Goal: Task Accomplishment & Management: Manage account settings

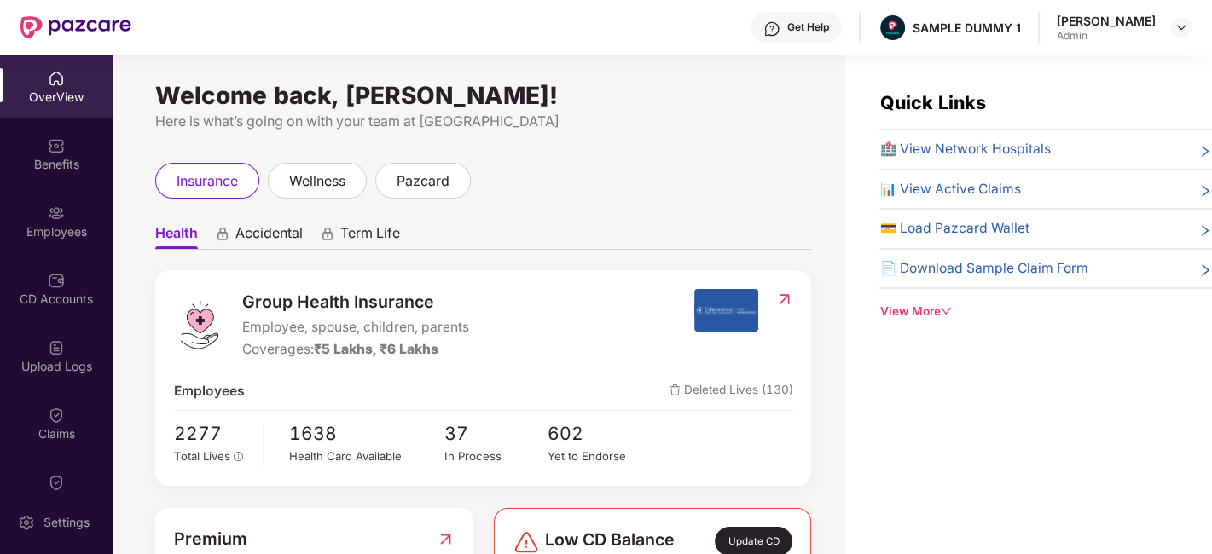
scroll to position [160, 0]
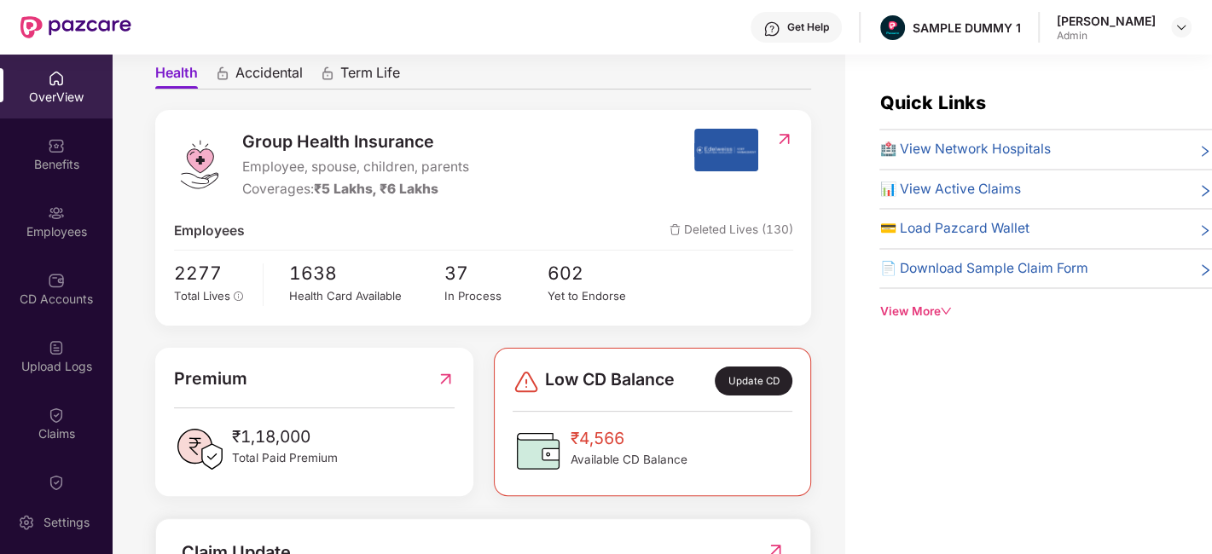
click at [270, 68] on span "Accidental" at bounding box center [268, 76] width 67 height 25
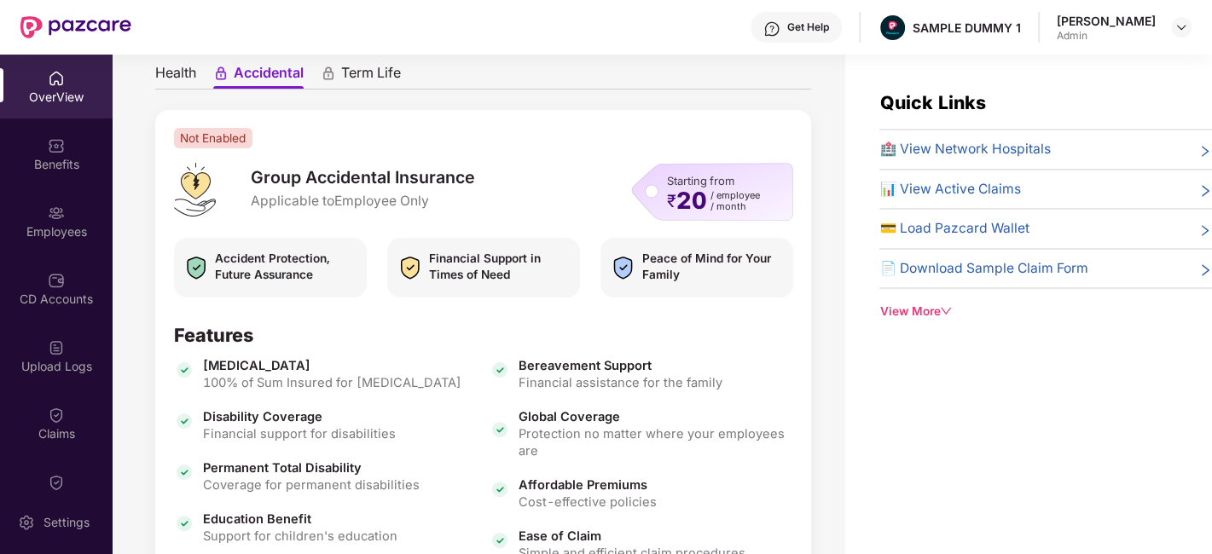
click at [364, 79] on span "Term Life" at bounding box center [371, 76] width 60 height 25
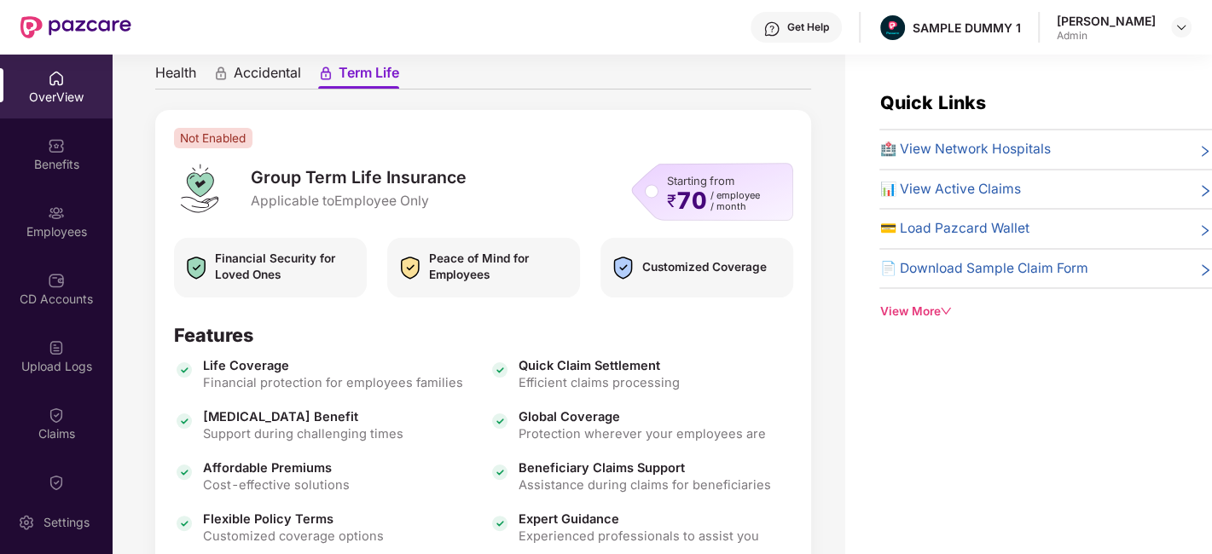
click at [173, 74] on span "Health" at bounding box center [175, 76] width 41 height 25
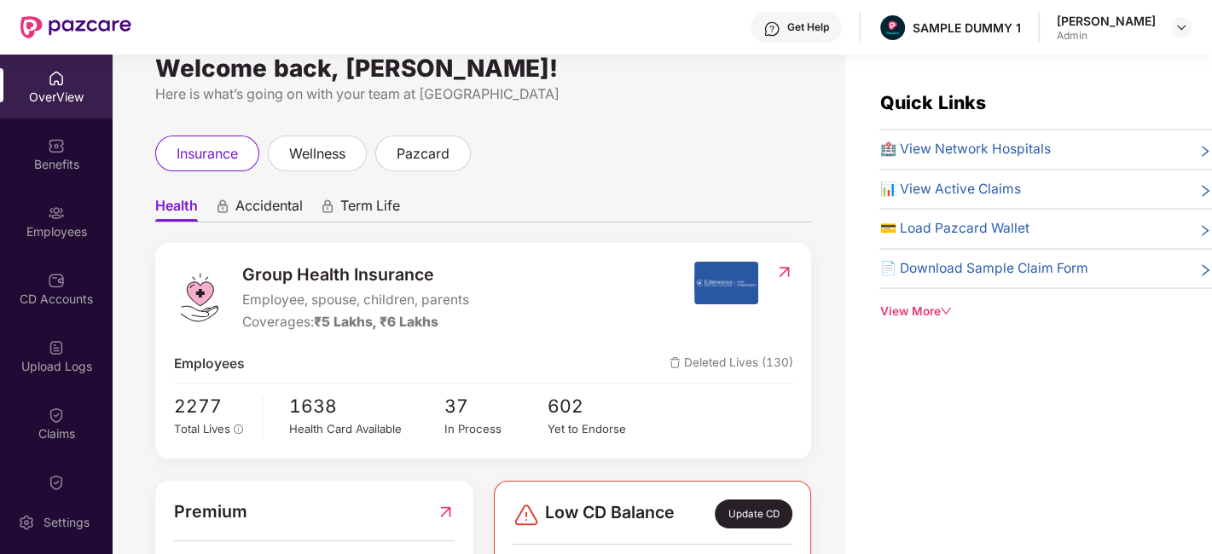
scroll to position [26, 0]
click at [304, 156] on span "wellness" at bounding box center [317, 154] width 56 height 21
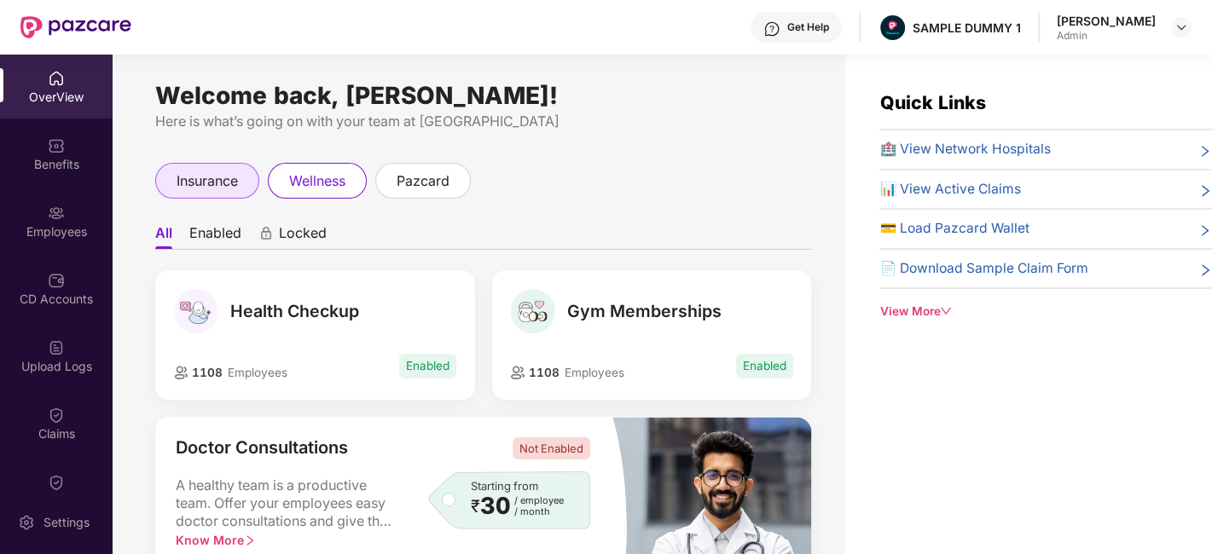
click at [225, 187] on span "insurance" at bounding box center [207, 181] width 61 height 21
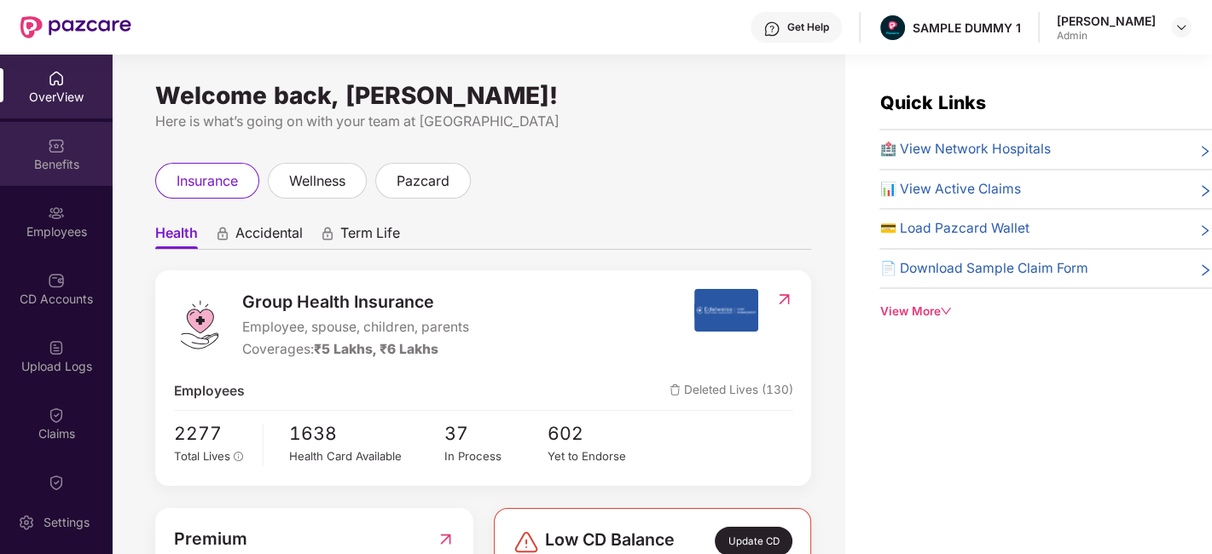
click at [34, 152] on div "Benefits" at bounding box center [56, 154] width 113 height 64
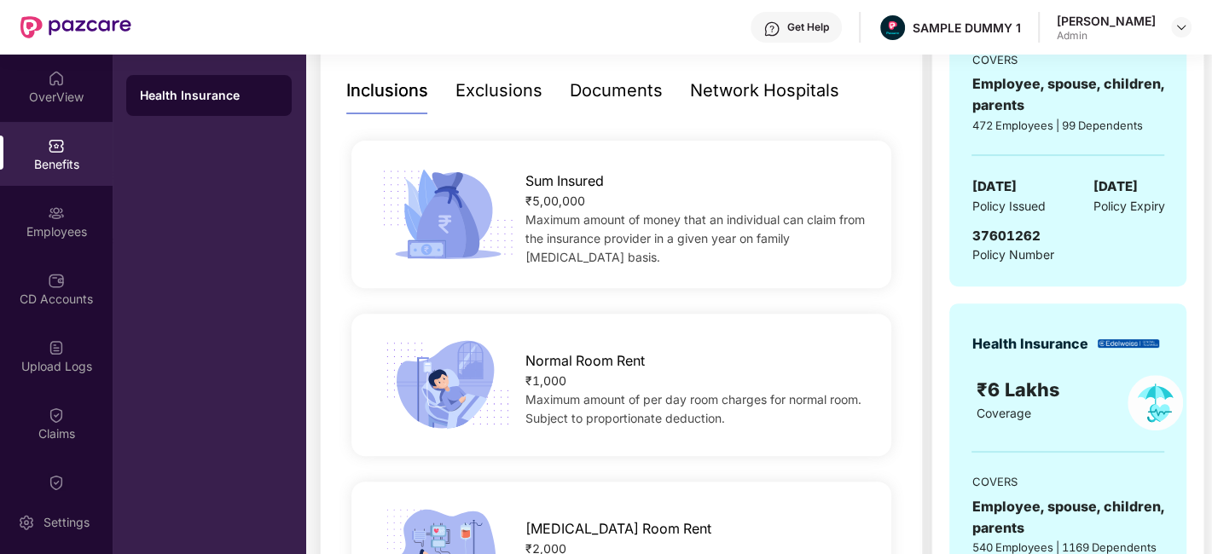
scroll to position [339, 0]
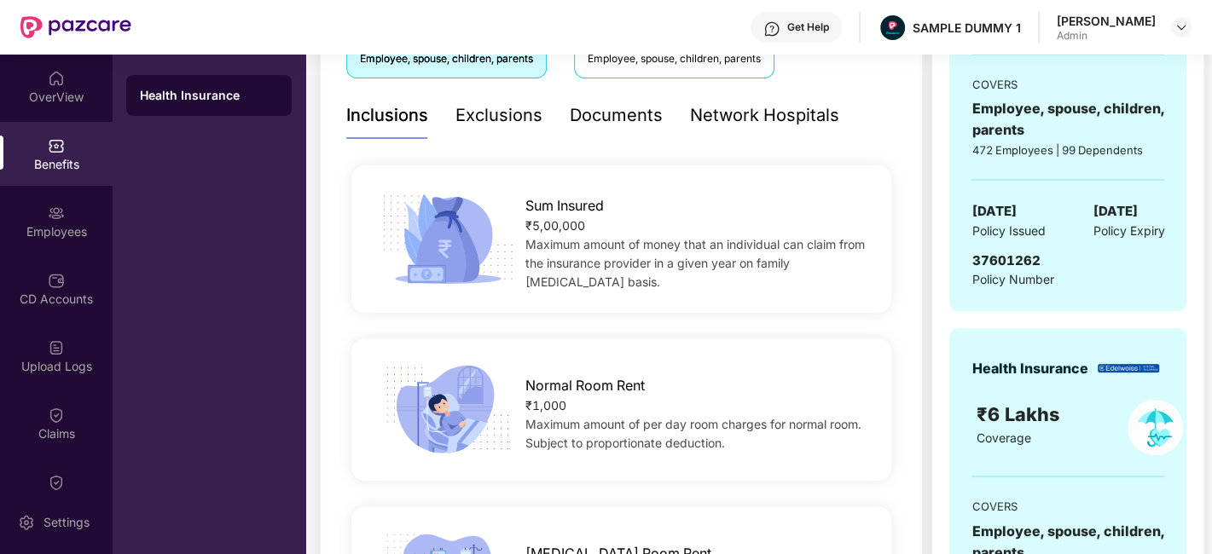
click at [631, 115] on div "Documents" at bounding box center [616, 115] width 93 height 26
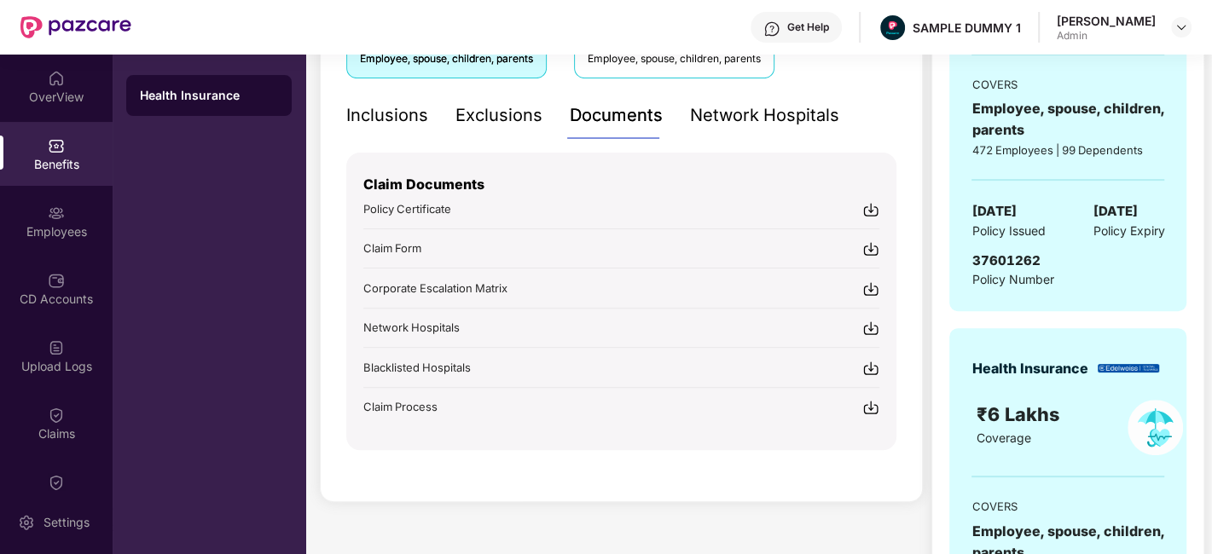
click at [795, 26] on div "Get Help" at bounding box center [808, 27] width 42 height 14
click at [338, 132] on div "Covers ₹5 Lakhs COVERAGE Employee, spouse, children, parents ₹6 Lakhs COVERAGE …" at bounding box center [621, 220] width 603 height 565
click at [773, 131] on div "Network Hospitals" at bounding box center [764, 115] width 149 height 47
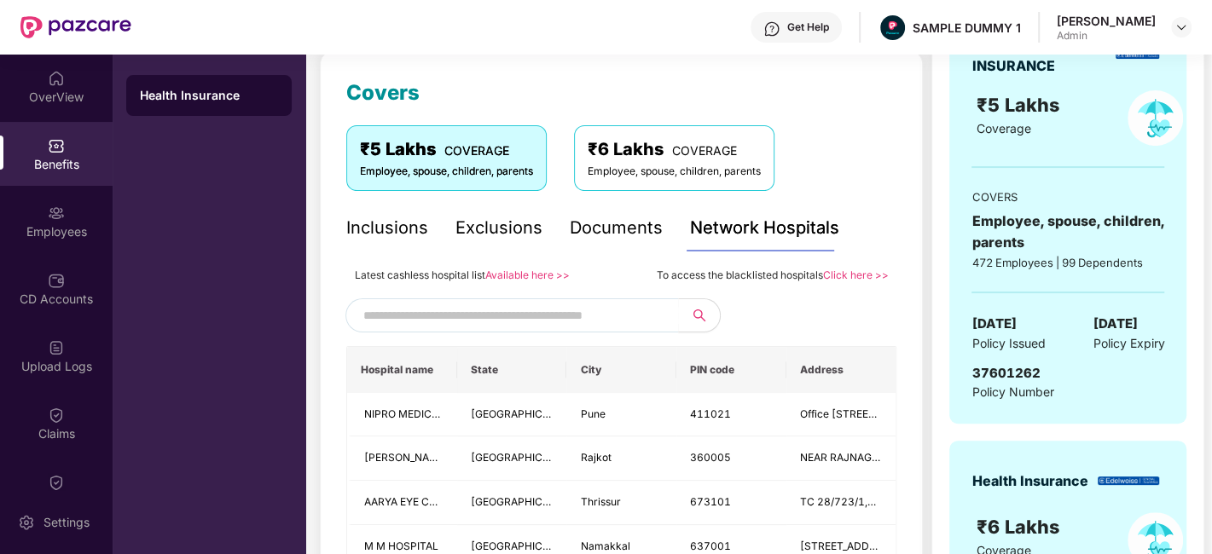
scroll to position [207, 0]
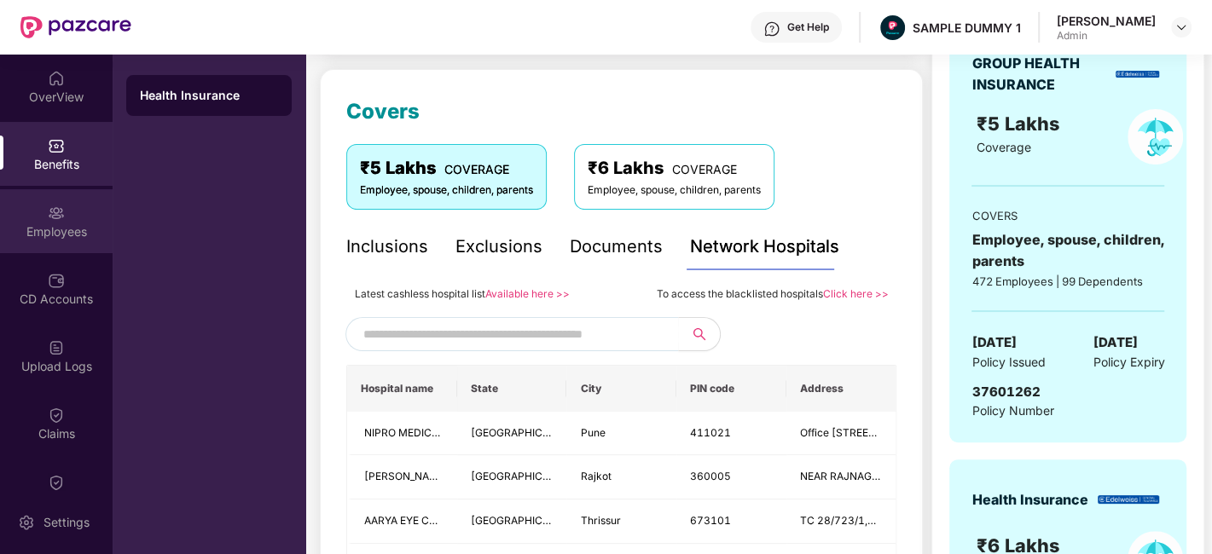
click at [49, 225] on div "Employees" at bounding box center [56, 231] width 113 height 17
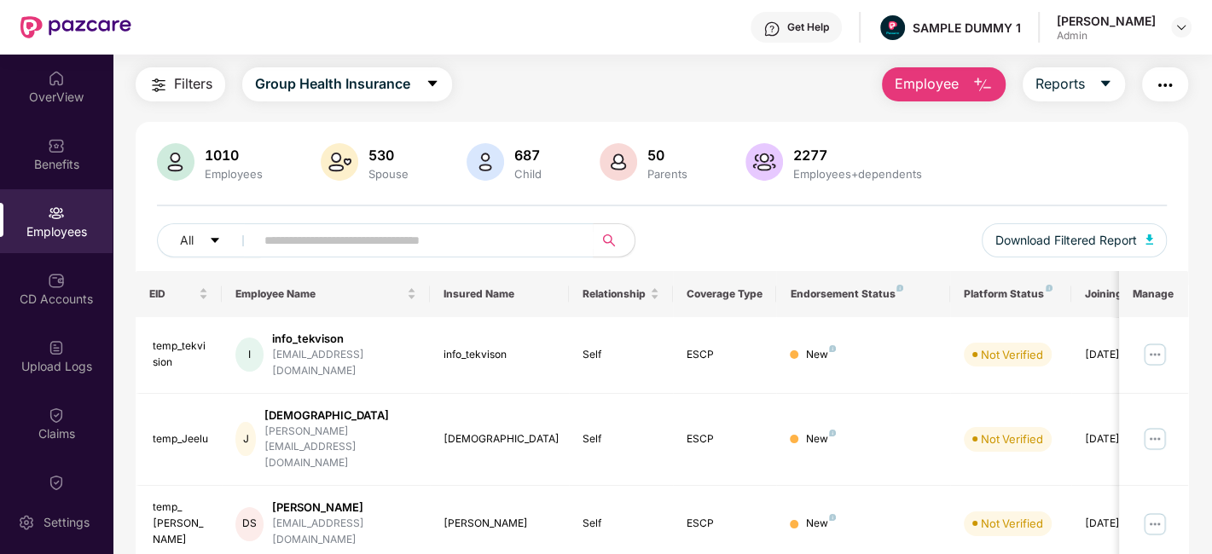
scroll to position [17, 0]
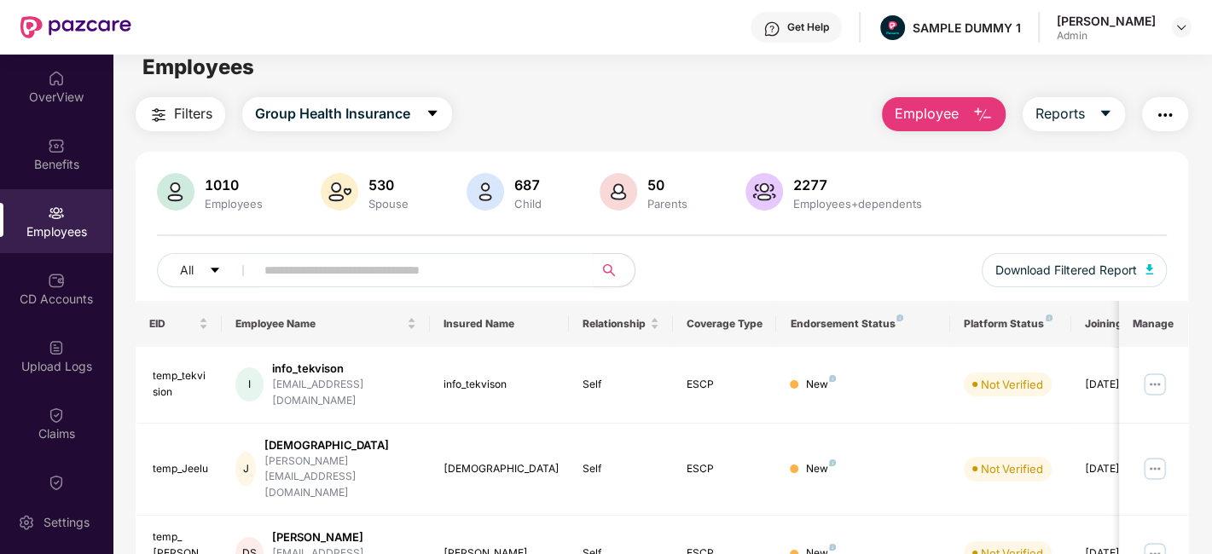
click at [955, 107] on span "Employee" at bounding box center [927, 113] width 64 height 21
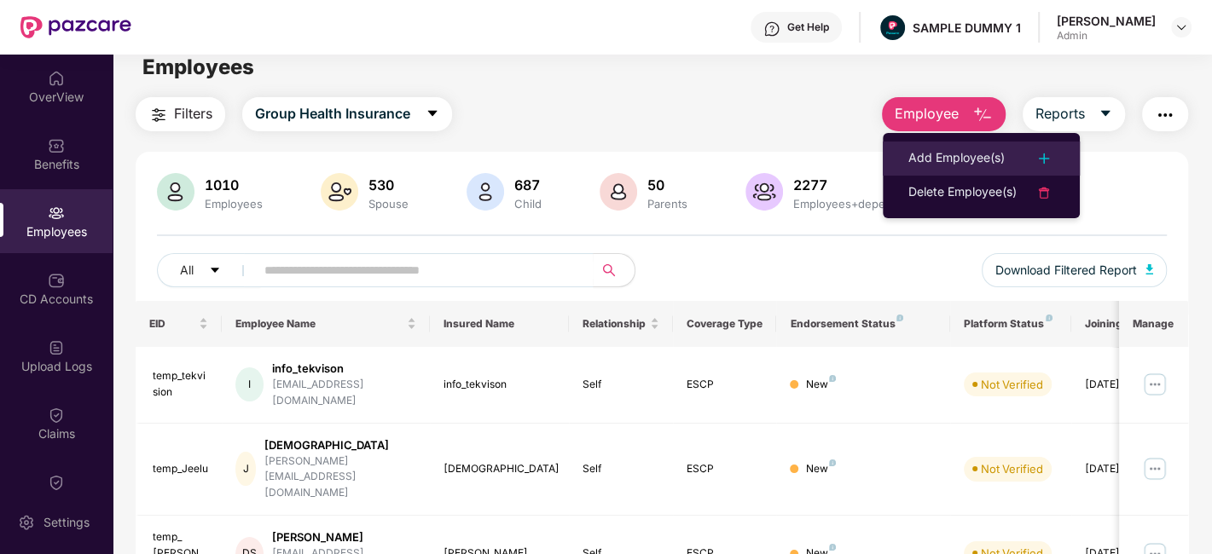
click at [982, 162] on div "Add Employee(s)" at bounding box center [956, 158] width 96 height 20
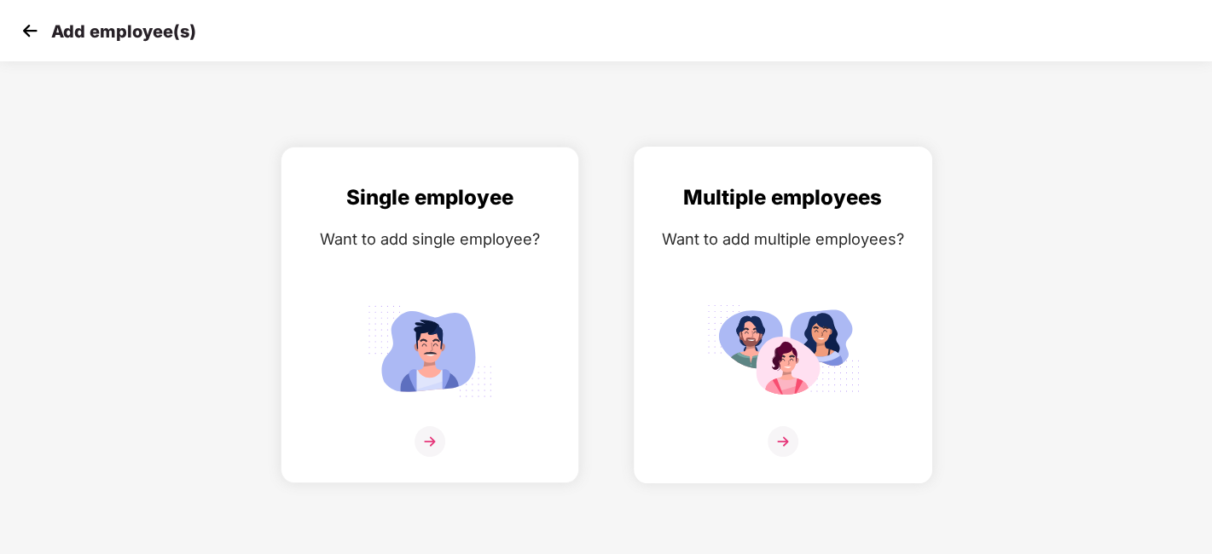
click at [792, 447] on img at bounding box center [783, 441] width 31 height 31
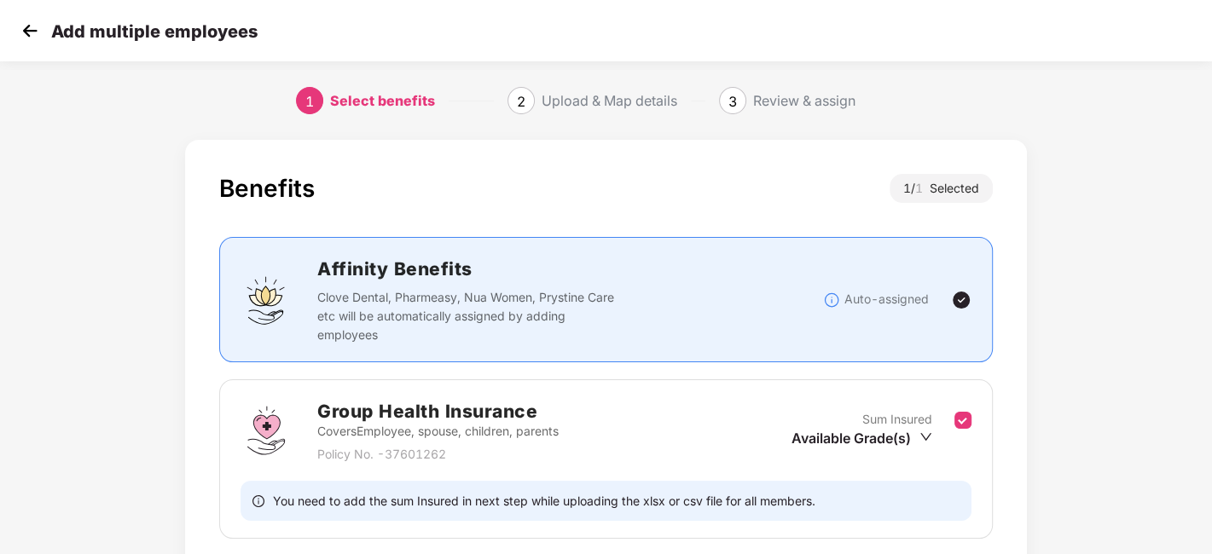
scroll to position [131, 0]
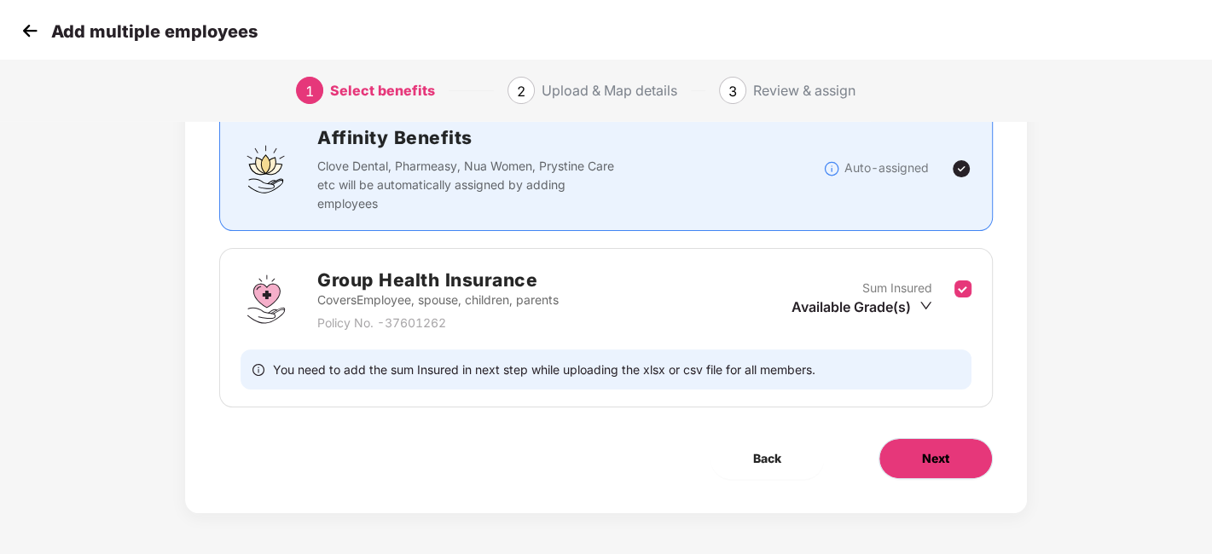
click at [968, 458] on button "Next" at bounding box center [936, 458] width 114 height 41
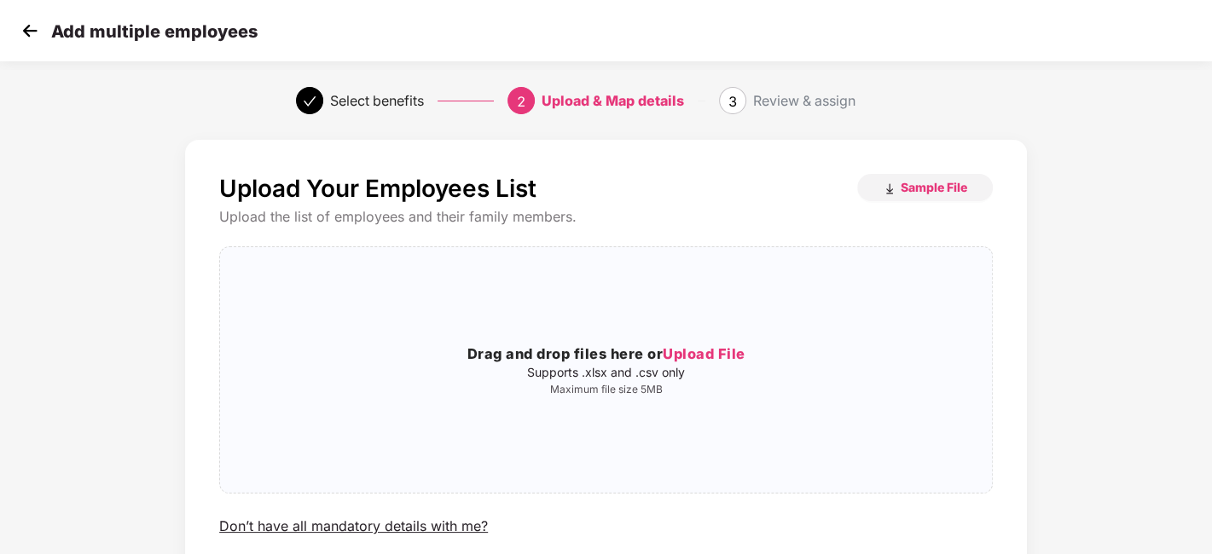
scroll to position [131, 0]
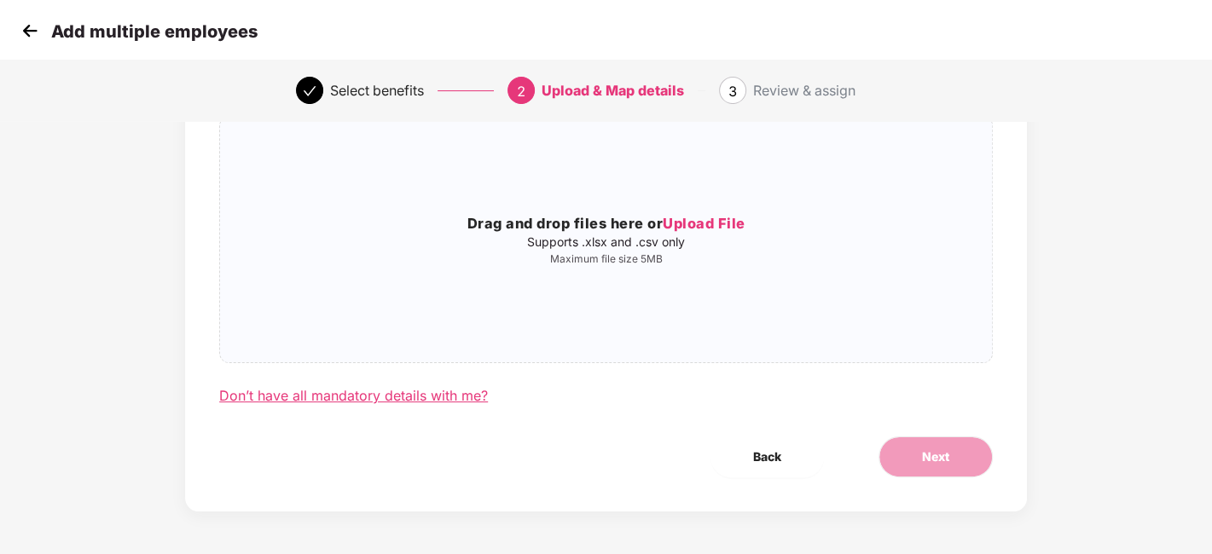
click at [374, 399] on div "Don’t have all mandatory details with me?" at bounding box center [353, 396] width 269 height 18
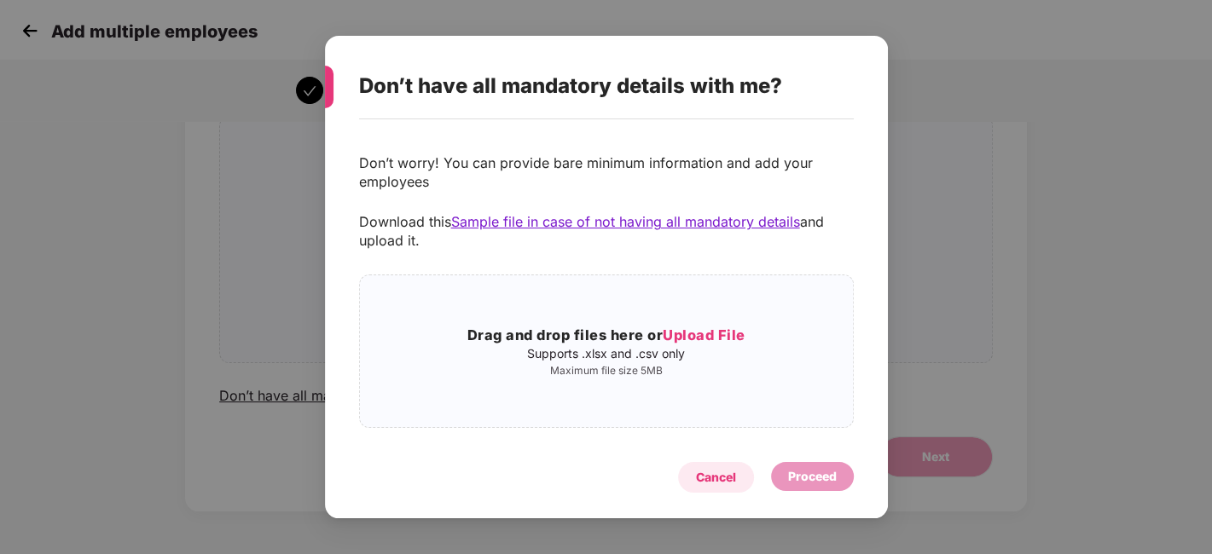
click at [728, 465] on div "Cancel" at bounding box center [716, 477] width 76 height 31
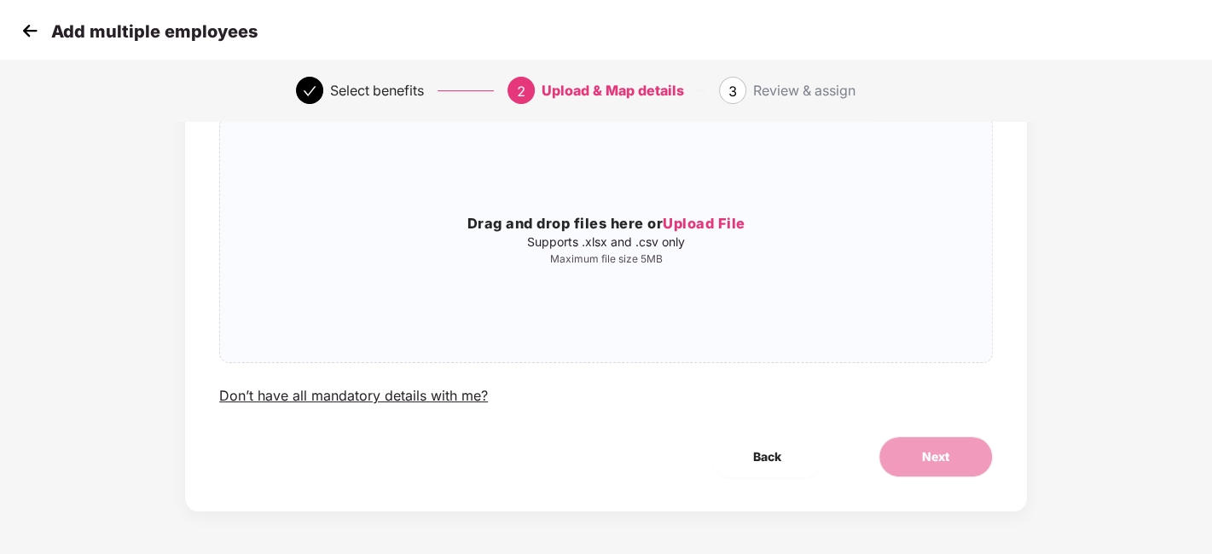
click at [30, 21] on img at bounding box center [30, 31] width 26 height 26
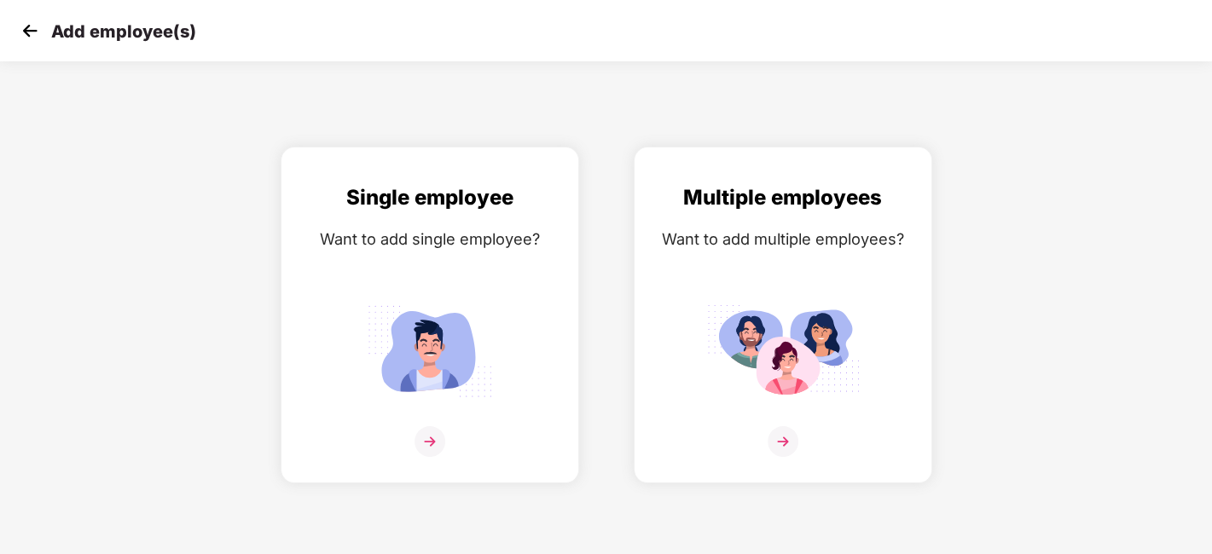
click at [30, 21] on img at bounding box center [30, 31] width 26 height 26
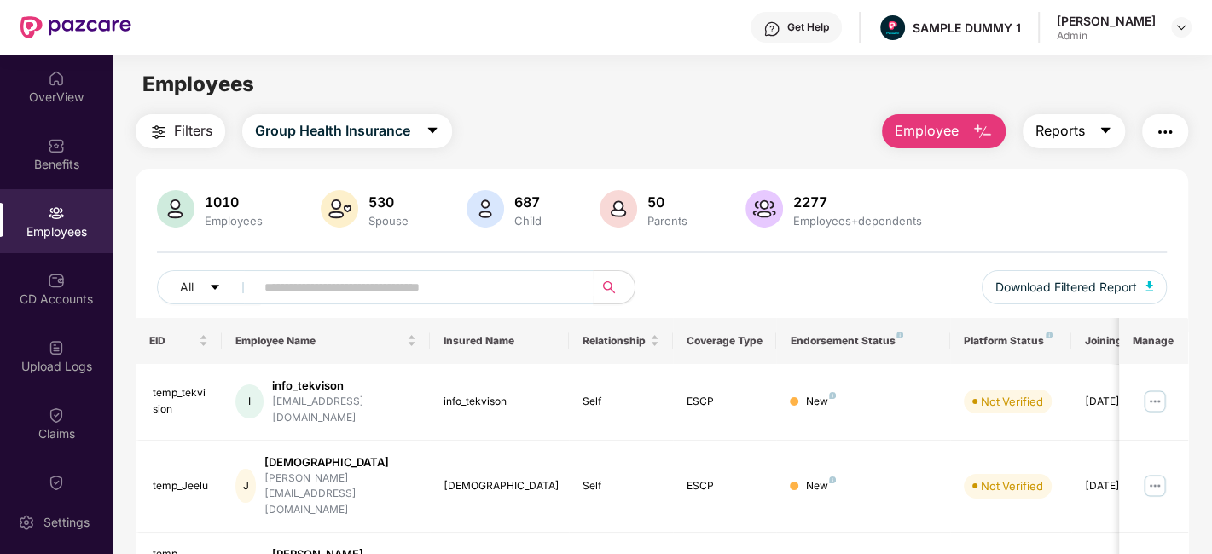
click at [1055, 136] on span "Reports" at bounding box center [1059, 130] width 49 height 21
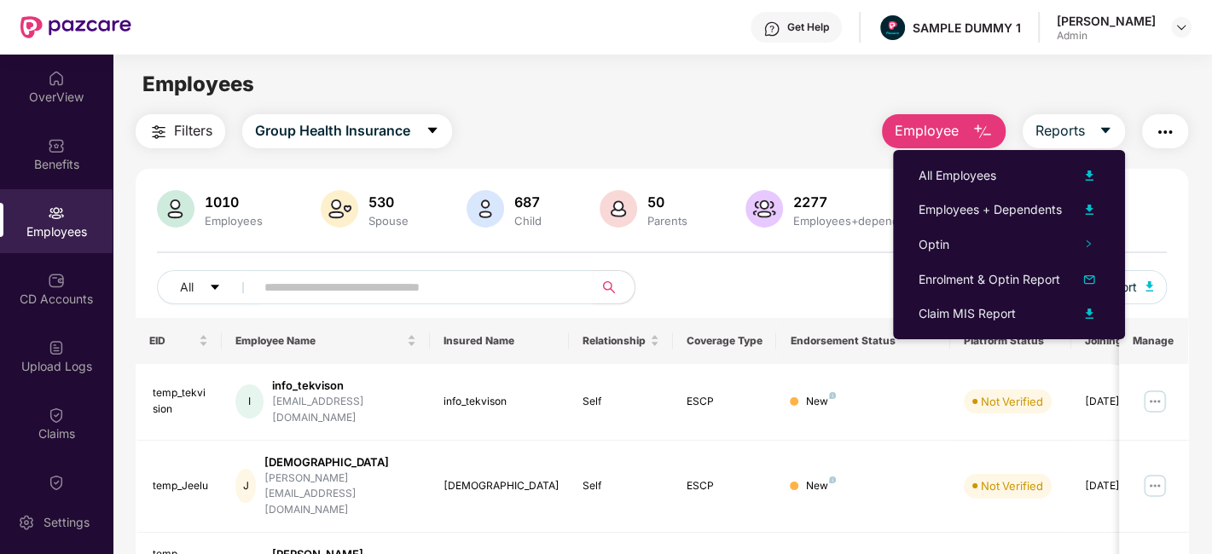
click at [807, 125] on div "Filters Group Health Insurance Employee Reports" at bounding box center [662, 131] width 1053 height 34
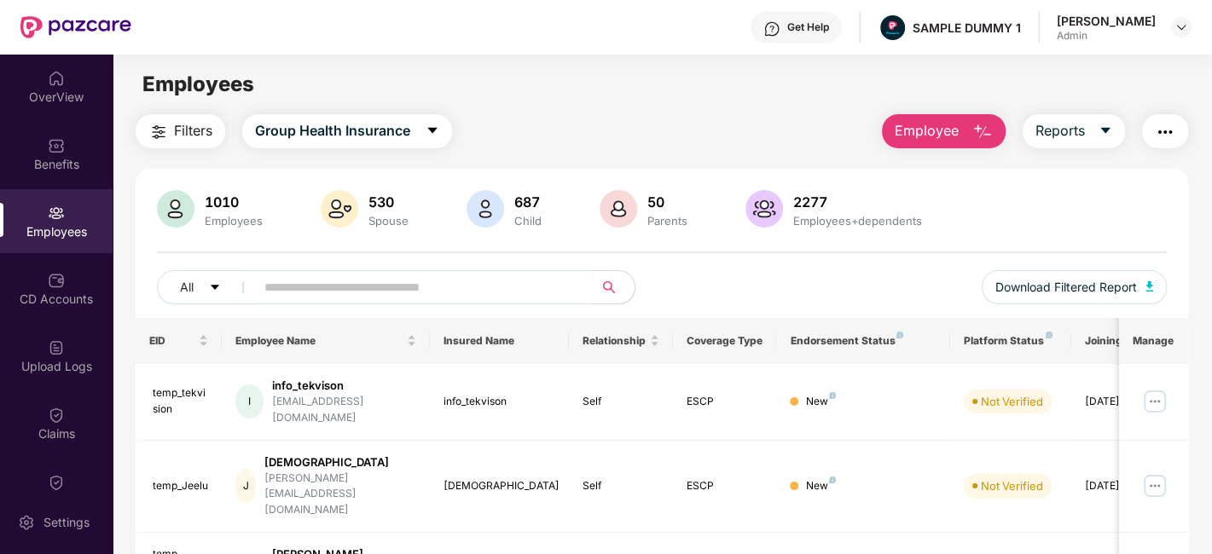
click at [1163, 138] on img "button" at bounding box center [1165, 132] width 20 height 20
click at [757, 84] on div "Employees" at bounding box center [662, 84] width 1099 height 32
click at [5, 304] on div "CD Accounts" at bounding box center [56, 299] width 113 height 17
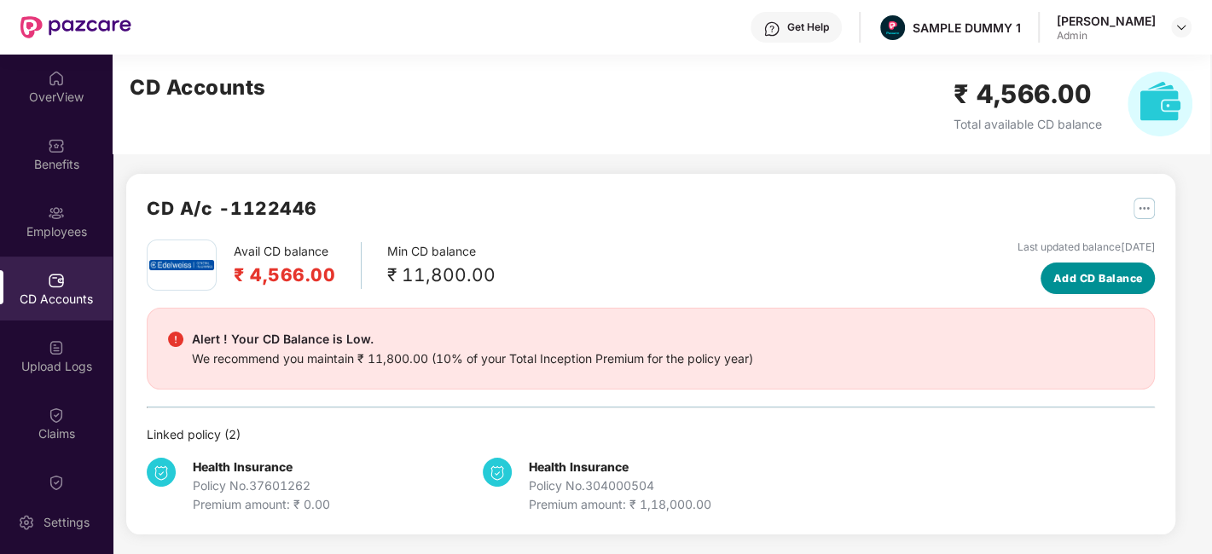
click at [1068, 272] on span "Add CD Balance" at bounding box center [1098, 278] width 90 height 17
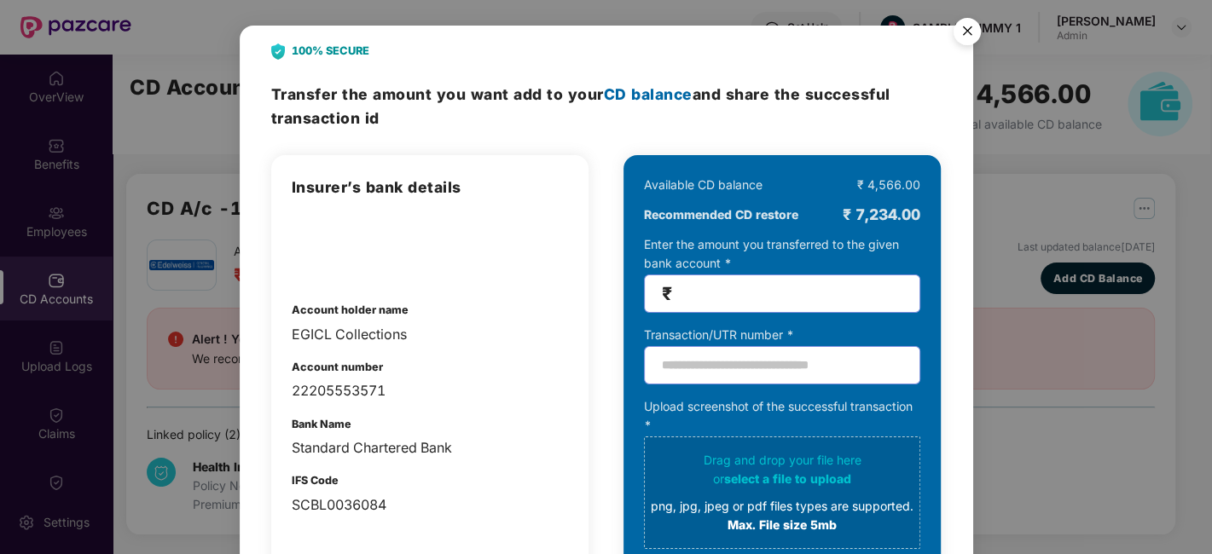
click at [965, 33] on img "Close" at bounding box center [967, 34] width 48 height 48
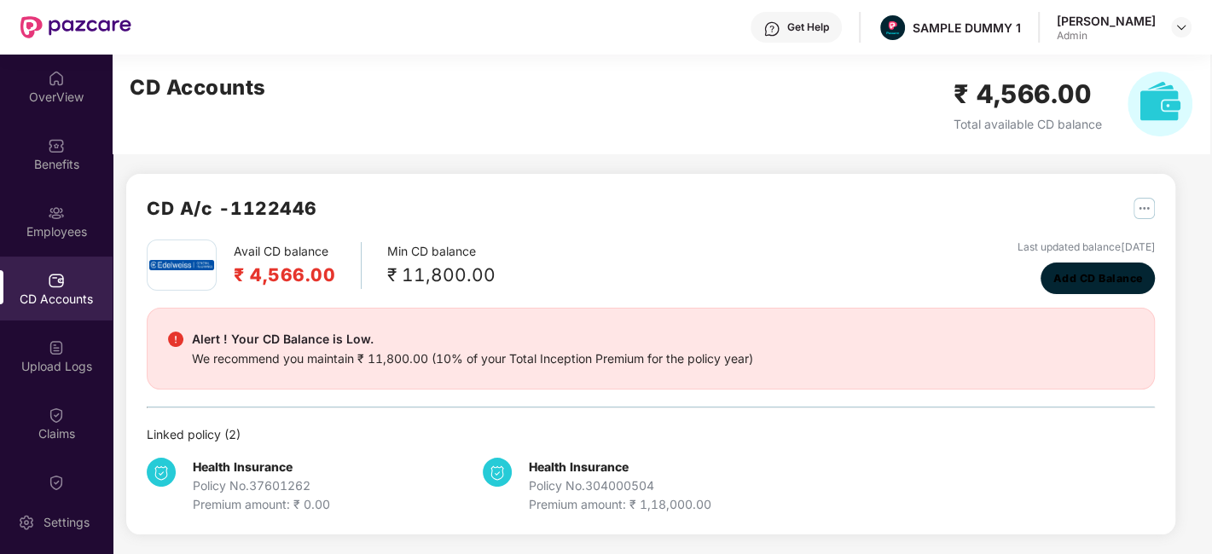
scroll to position [219, 0]
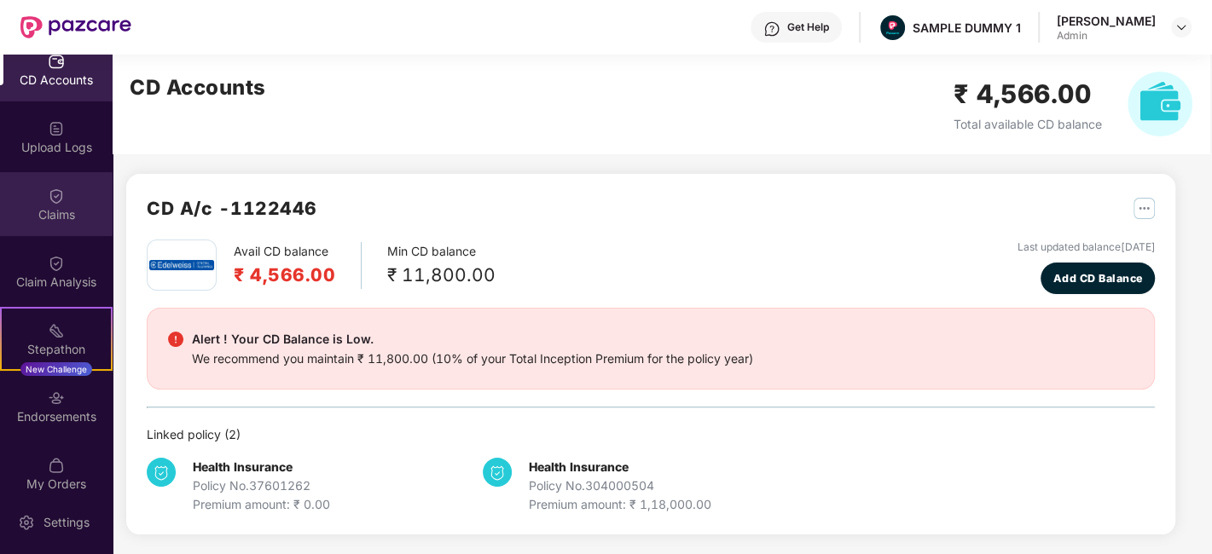
click at [63, 206] on div "Claims" at bounding box center [56, 214] width 113 height 17
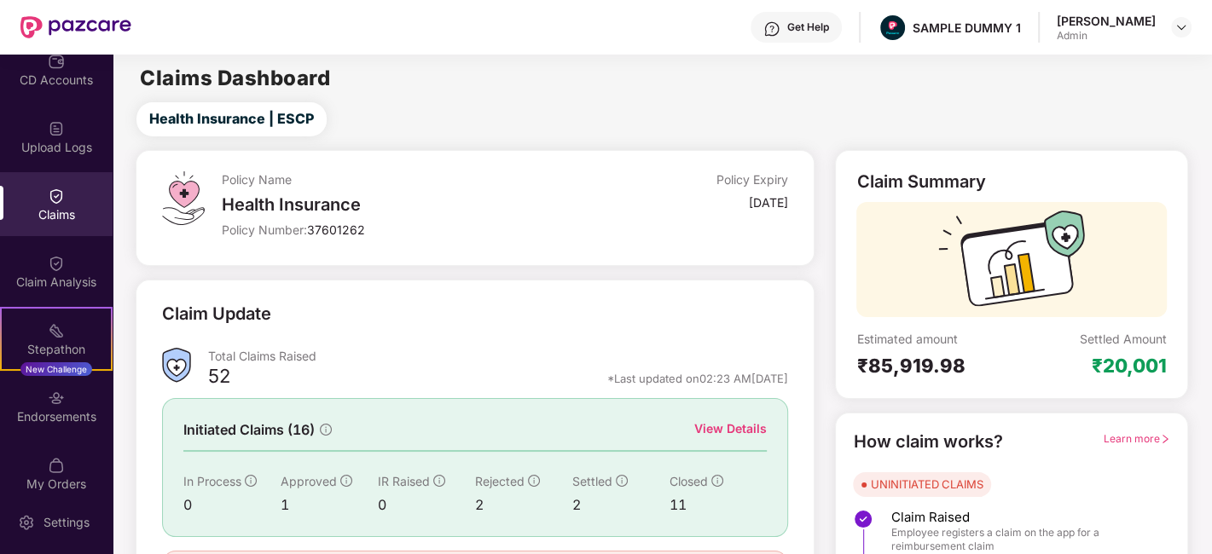
scroll to position [112, 0]
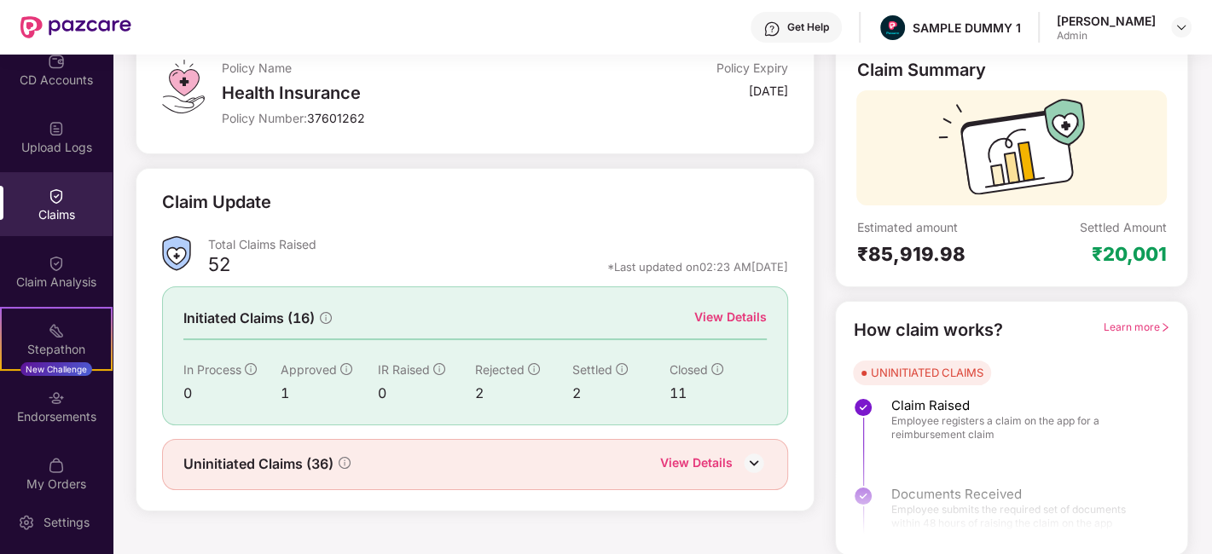
click at [714, 317] on div "View Details" at bounding box center [730, 317] width 73 height 19
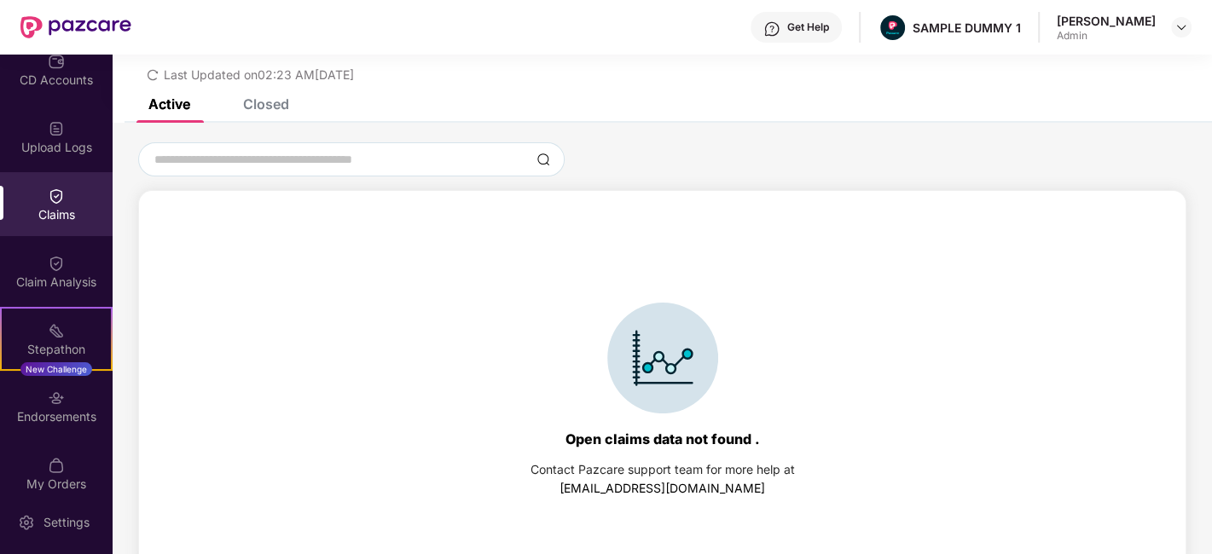
scroll to position [73, 0]
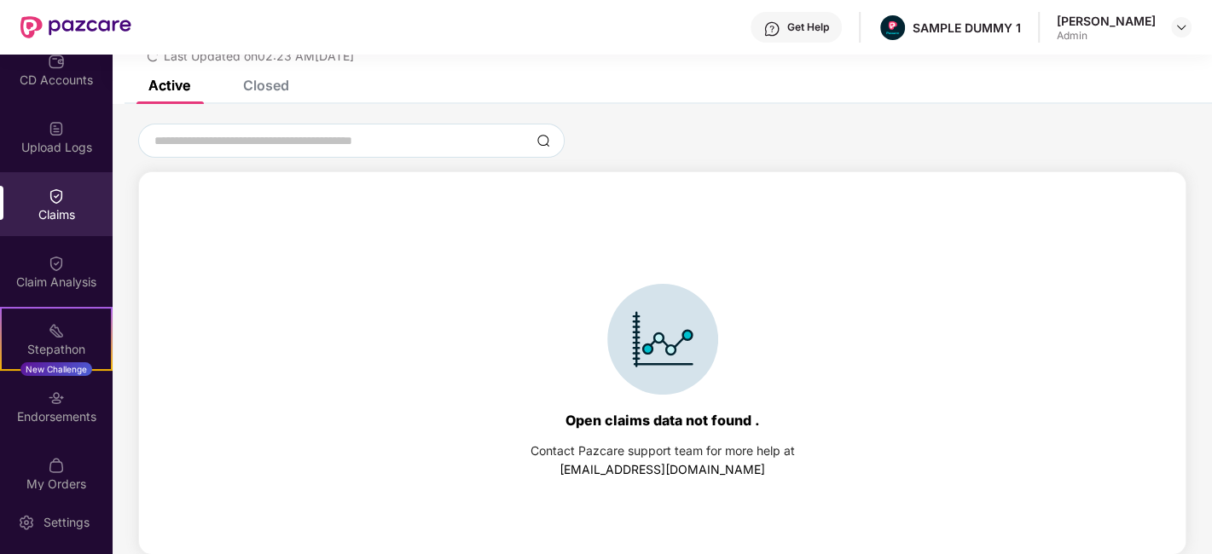
click at [270, 83] on div "Closed" at bounding box center [266, 85] width 46 height 17
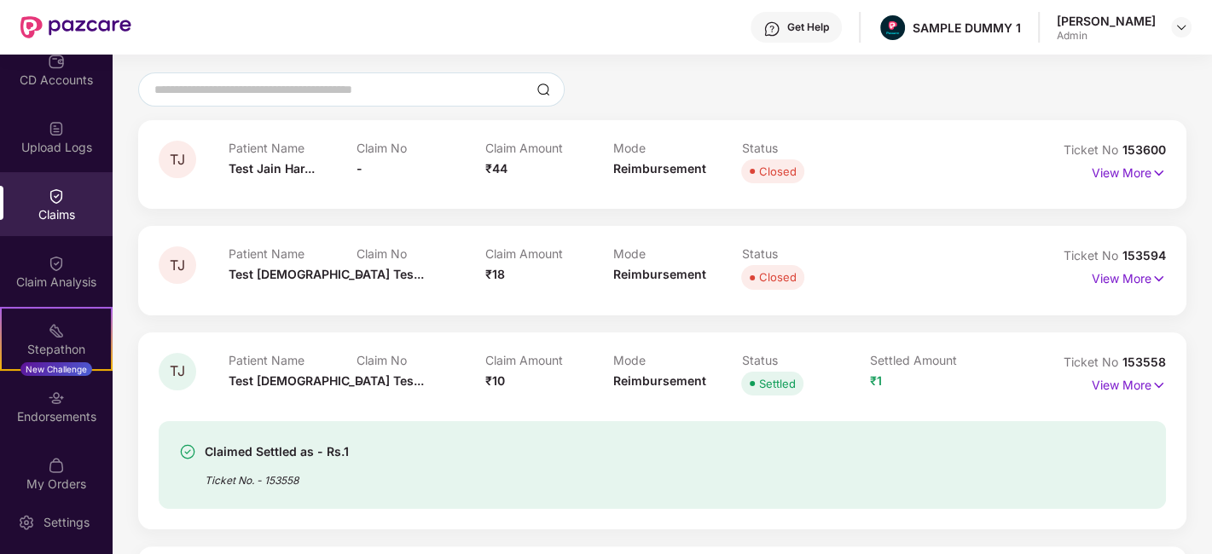
scroll to position [124, 0]
click at [1129, 175] on p "View More" at bounding box center [1129, 171] width 74 height 23
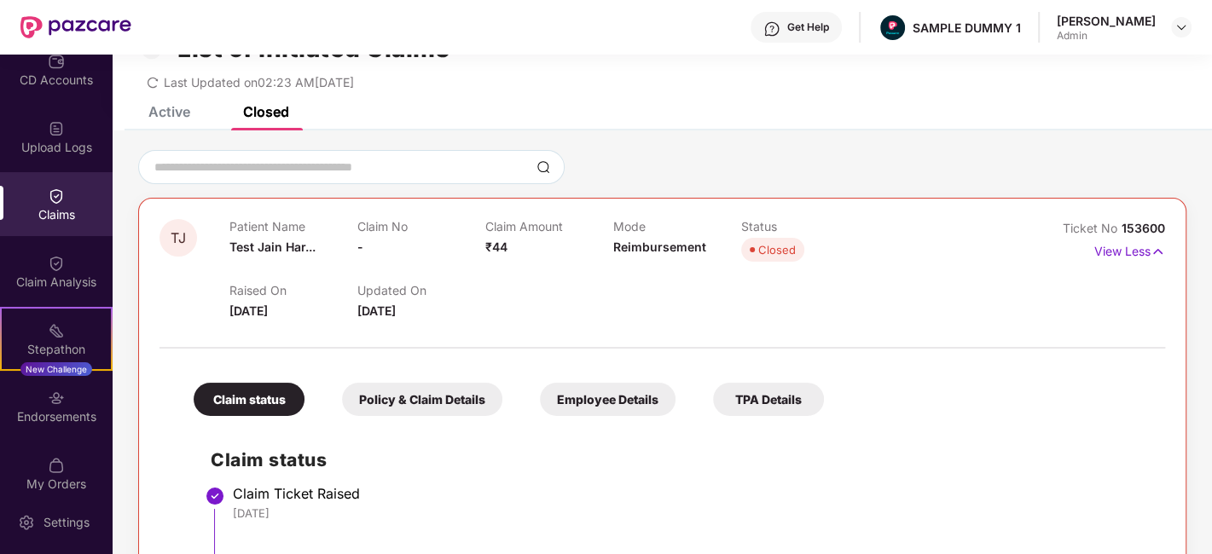
scroll to position [0, 0]
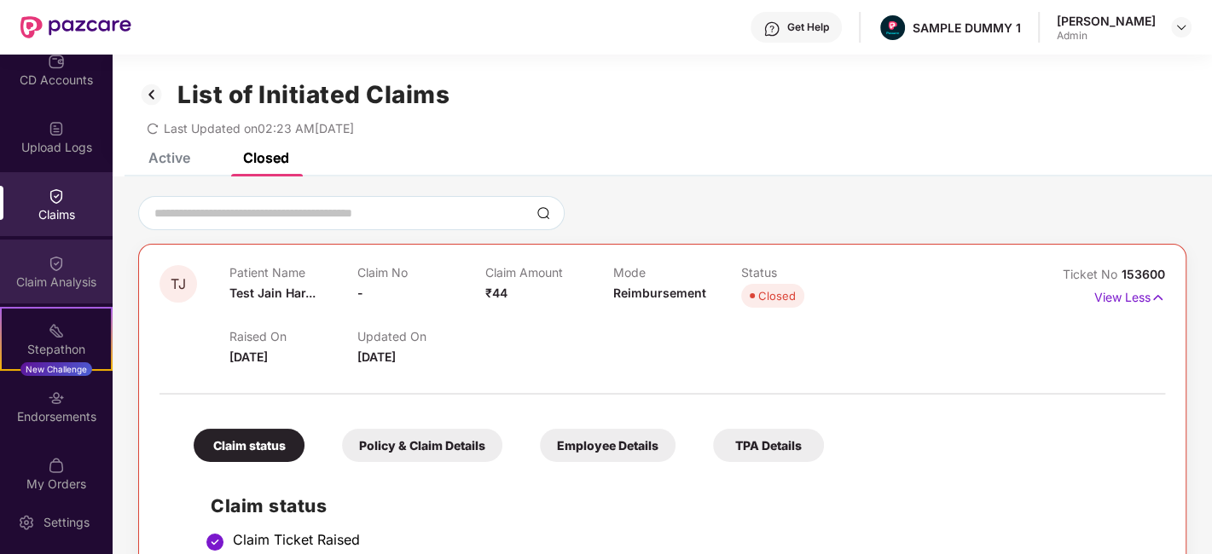
click at [51, 288] on div "Claim Analysis" at bounding box center [56, 282] width 113 height 17
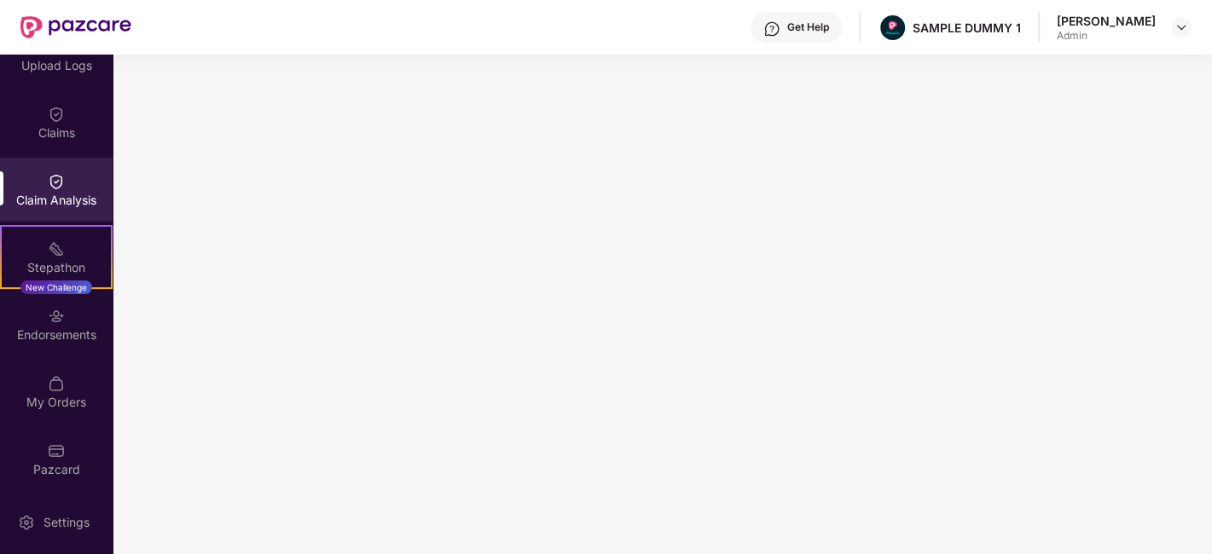
scroll to position [305, 0]
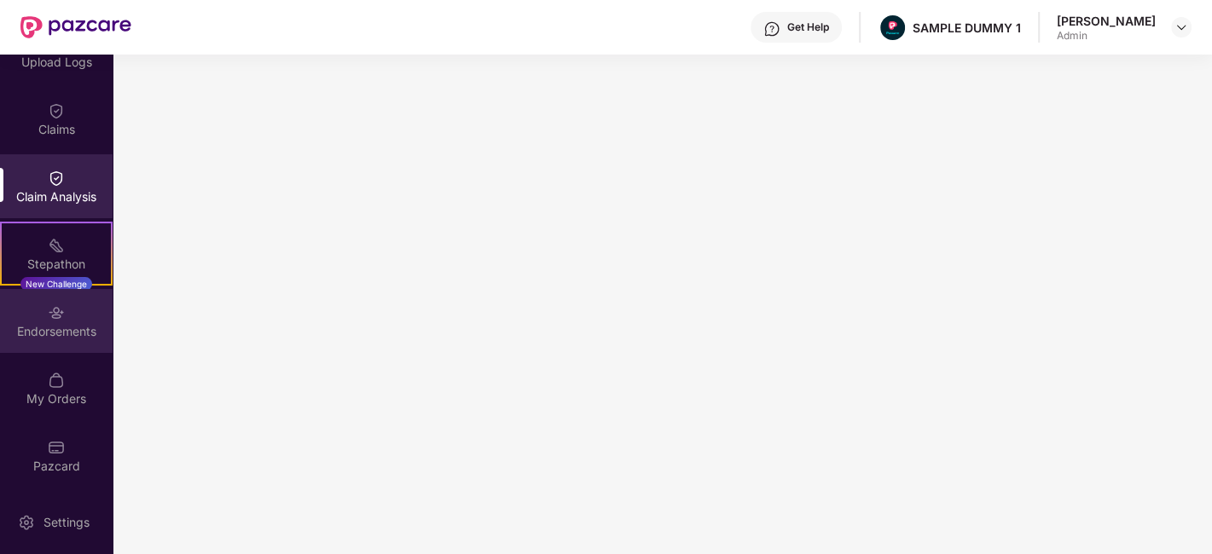
click at [60, 326] on div "Endorsements" at bounding box center [56, 331] width 113 height 17
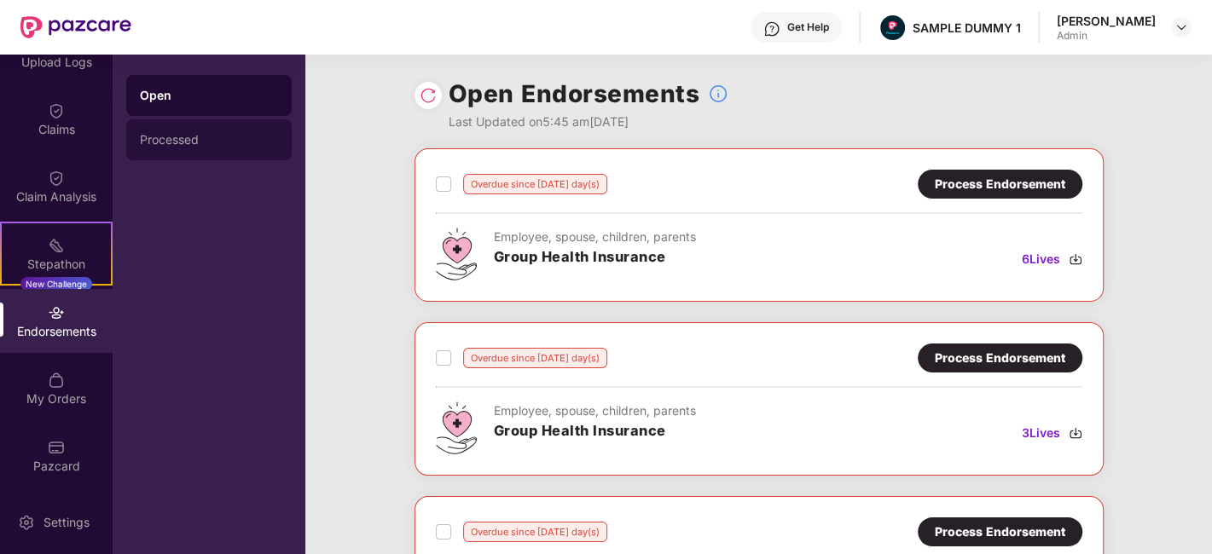
click at [168, 131] on div "Processed" at bounding box center [208, 139] width 165 height 41
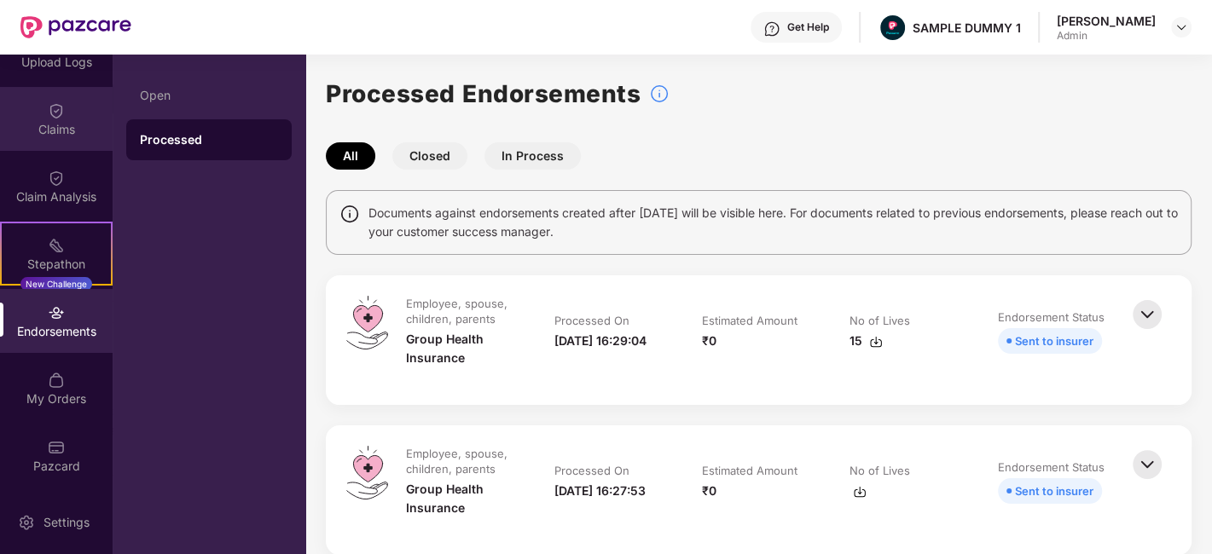
scroll to position [0, 0]
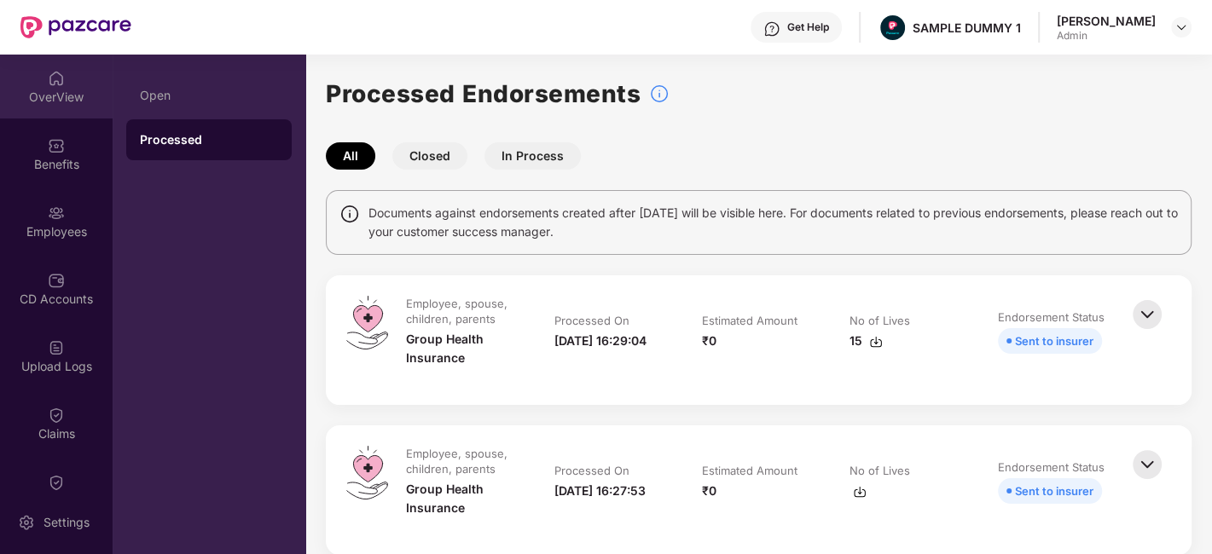
click at [53, 84] on img at bounding box center [56, 78] width 17 height 17
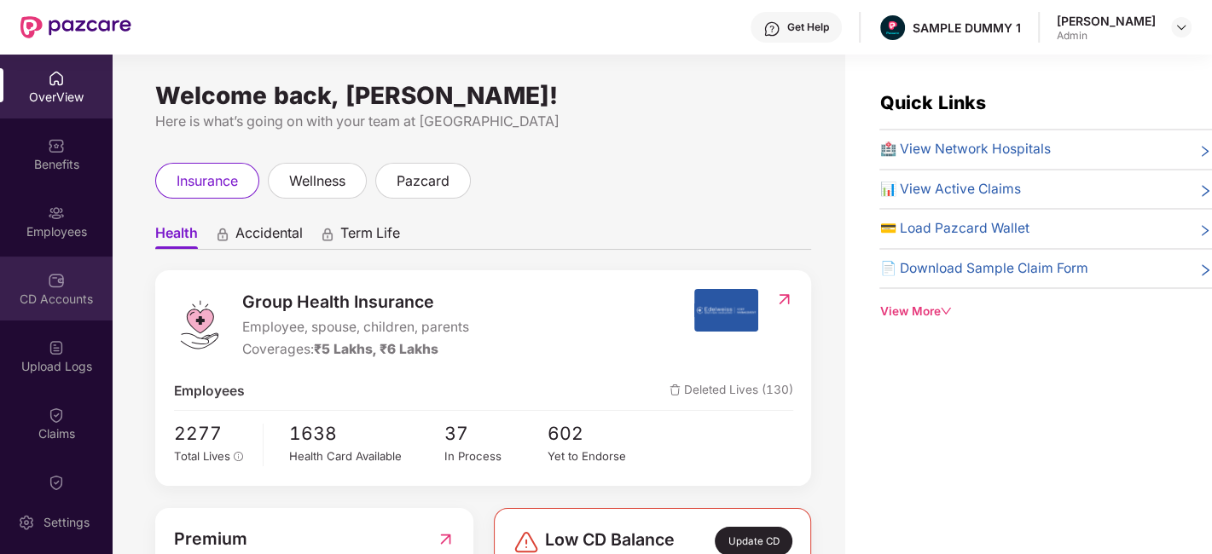
scroll to position [305, 0]
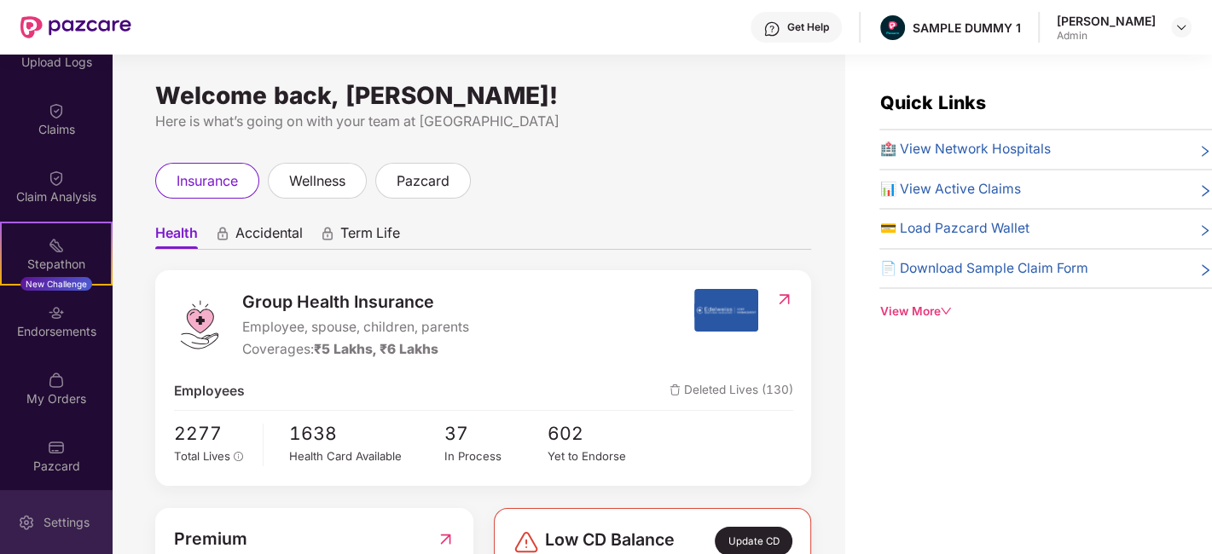
click at [70, 525] on div "Settings" at bounding box center [66, 522] width 56 height 17
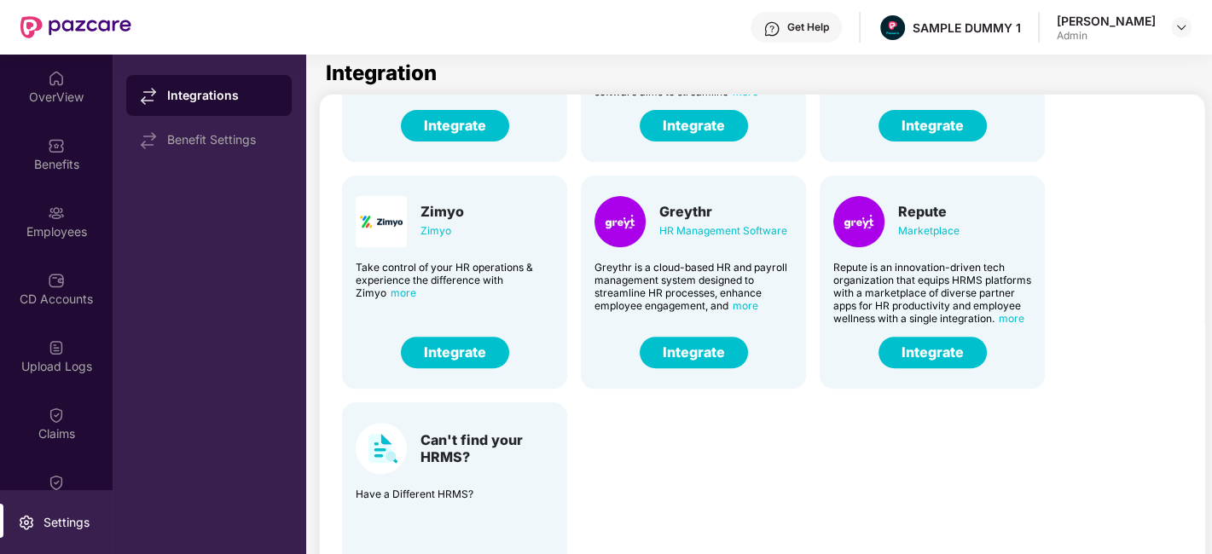
scroll to position [61, 0]
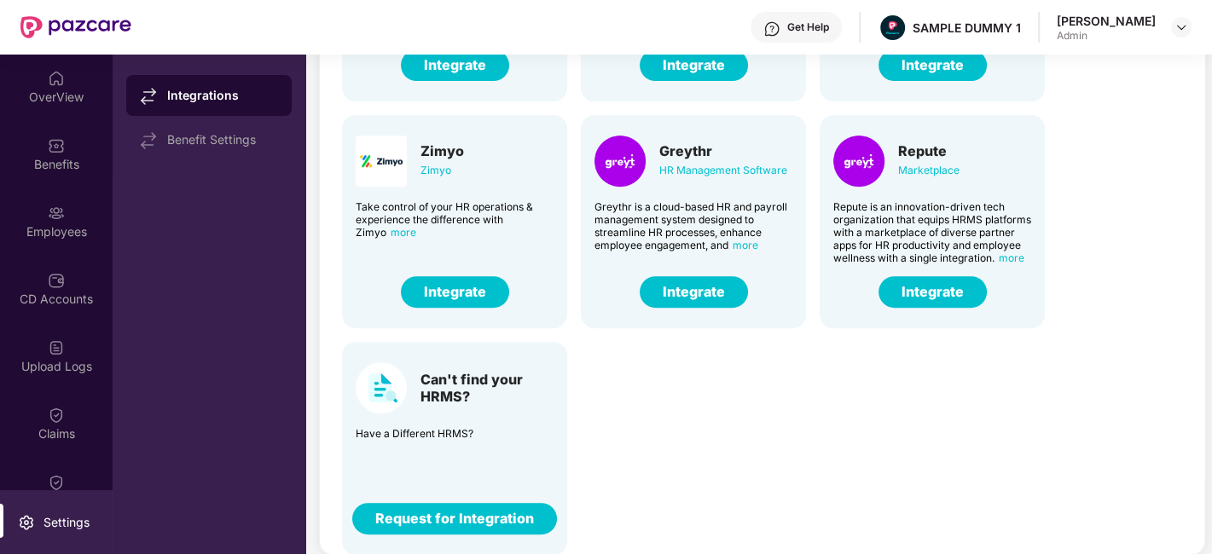
click at [380, 516] on button "Request for Integration" at bounding box center [454, 519] width 205 height 32
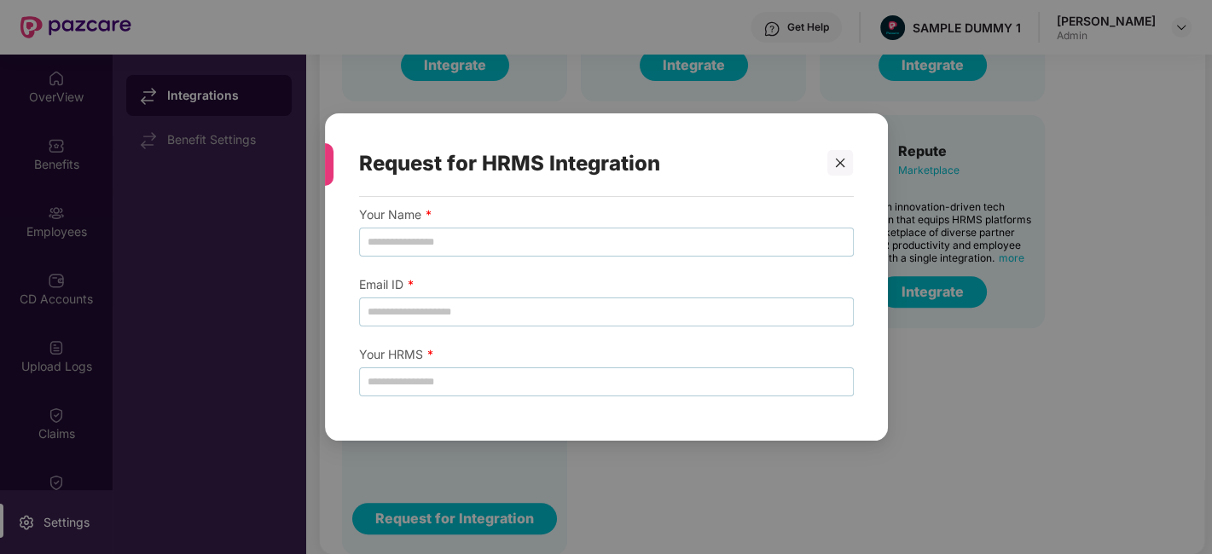
click at [1057, 388] on div "Request for HRMS Integration Your Name * Email ID * Your HRMS *" at bounding box center [606, 277] width 1212 height 554
click at [839, 164] on icon "close" at bounding box center [840, 163] width 9 height 9
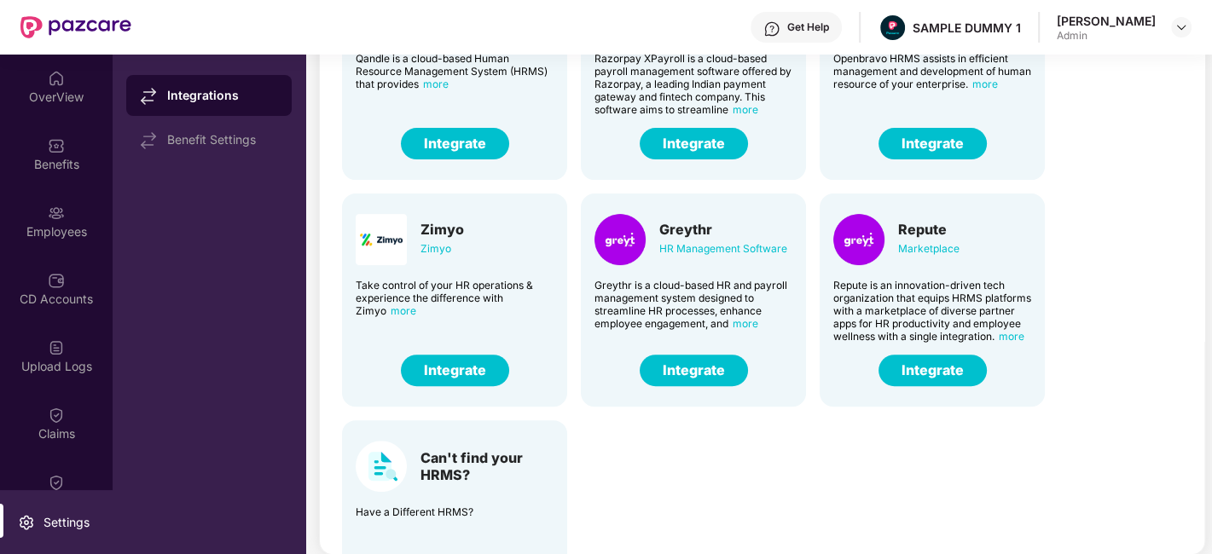
scroll to position [343, 0]
click at [717, 371] on button "Integrate" at bounding box center [694, 371] width 108 height 32
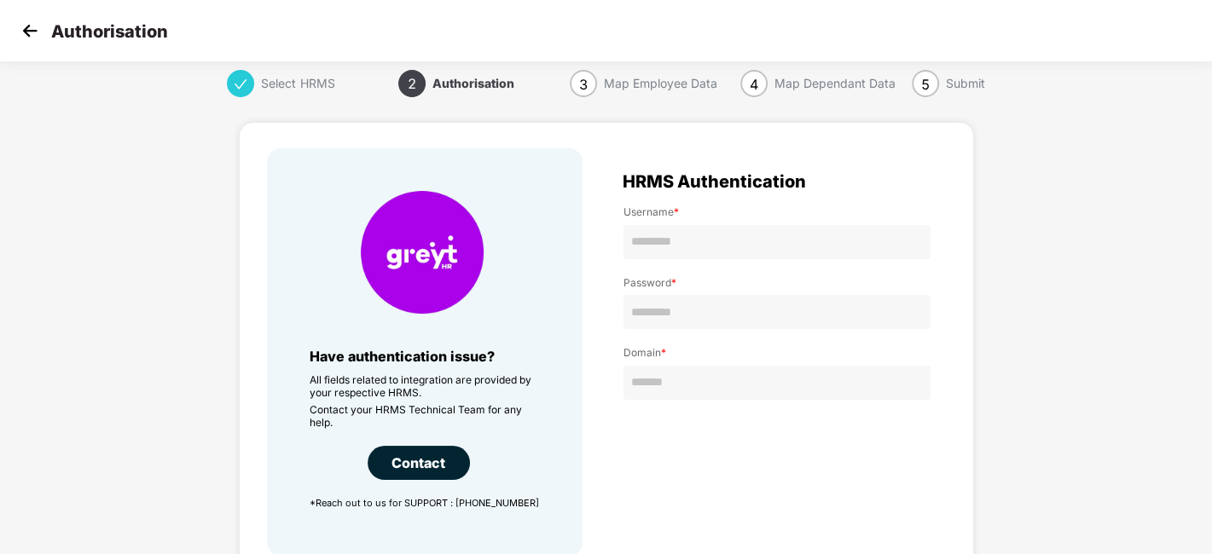
click at [26, 28] on img at bounding box center [30, 31] width 26 height 26
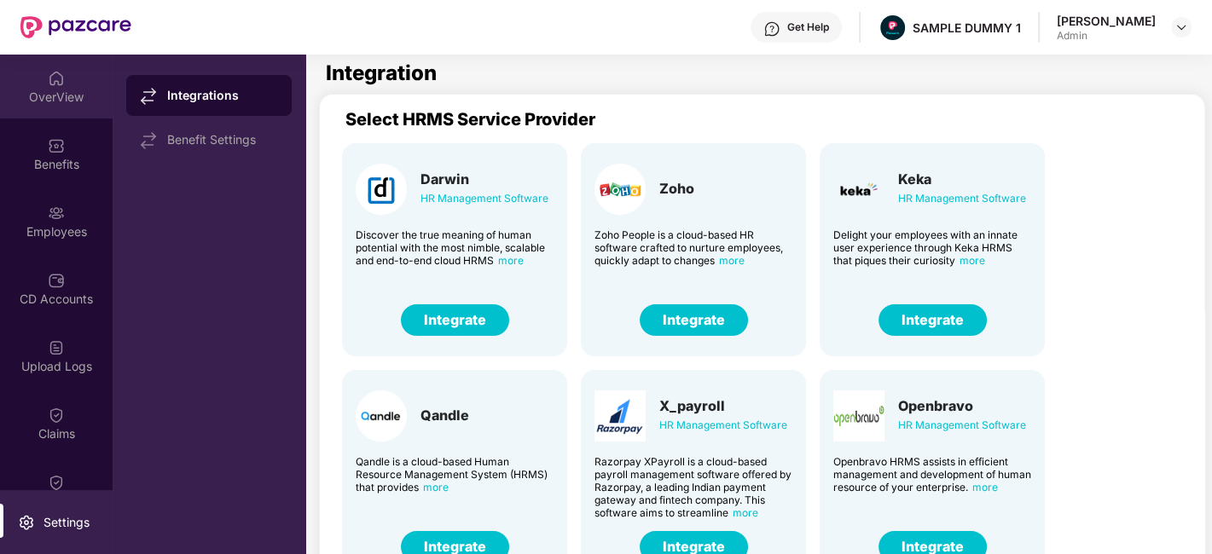
click at [58, 89] on div "OverView" at bounding box center [56, 97] width 113 height 17
